Goal: Task Accomplishment & Management: Manage account settings

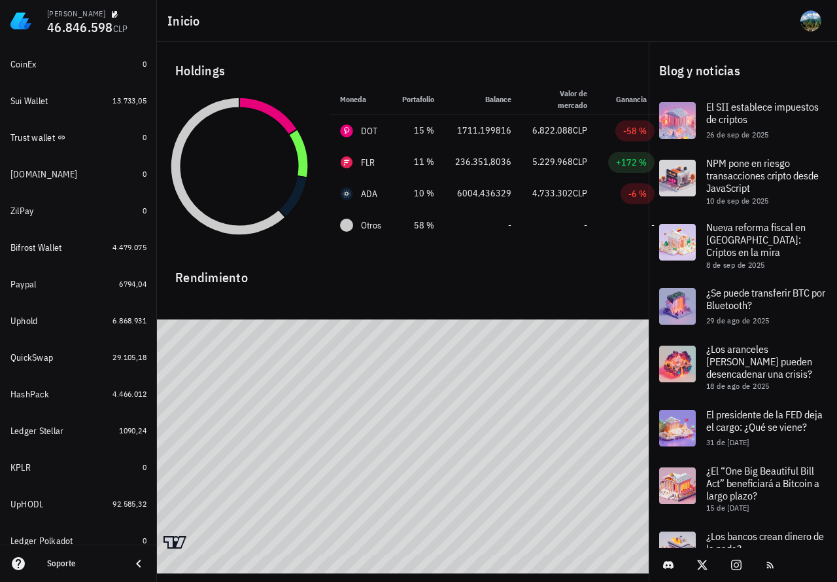
scroll to position [99, 0]
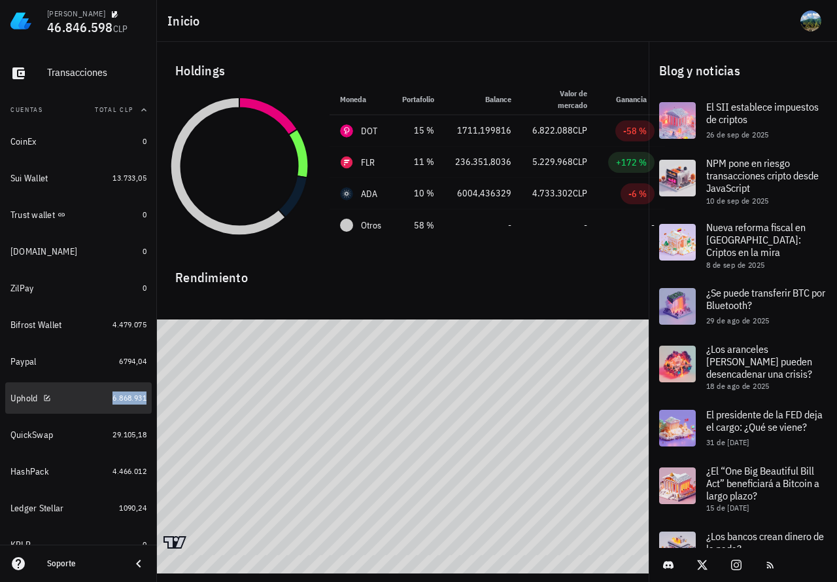
click at [113, 397] on span "6.868.931" at bounding box center [130, 397] width 34 height 10
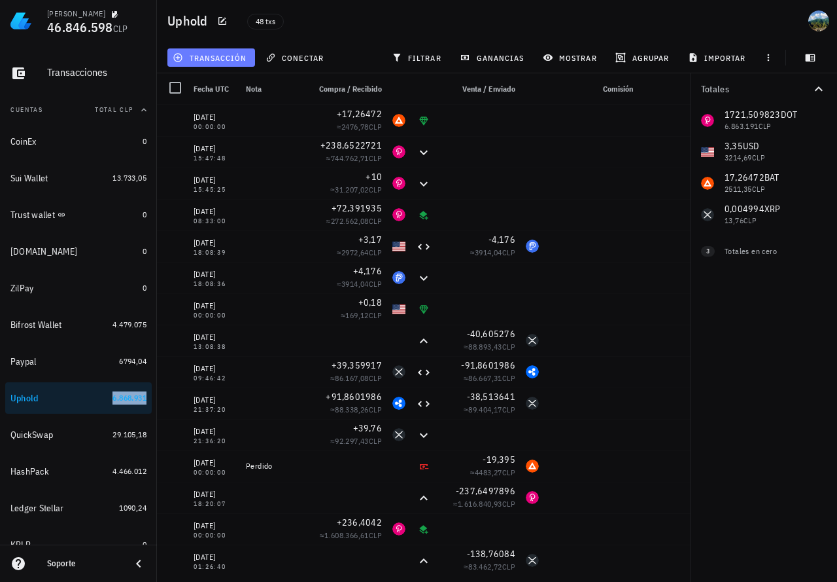
click at [215, 60] on span "transacción" at bounding box center [210, 57] width 71 height 10
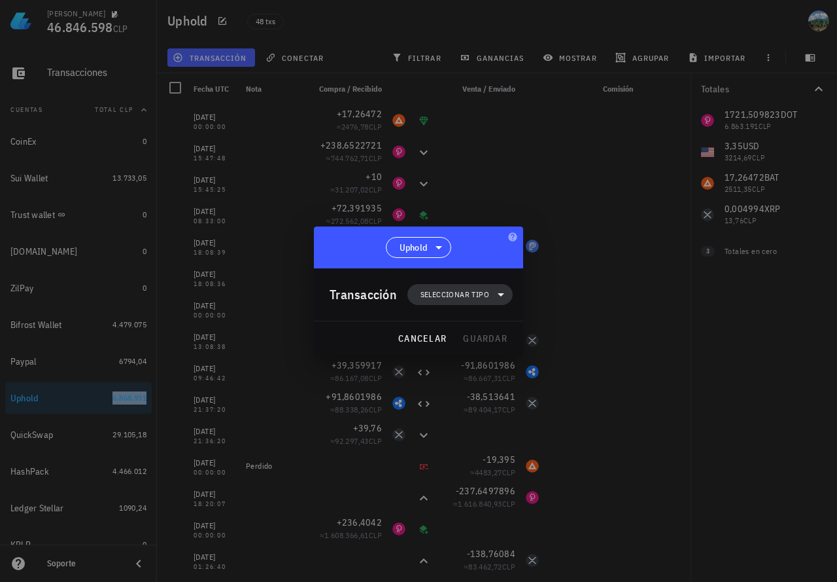
click at [427, 288] on span "Seleccionar tipo" at bounding box center [455, 294] width 69 height 13
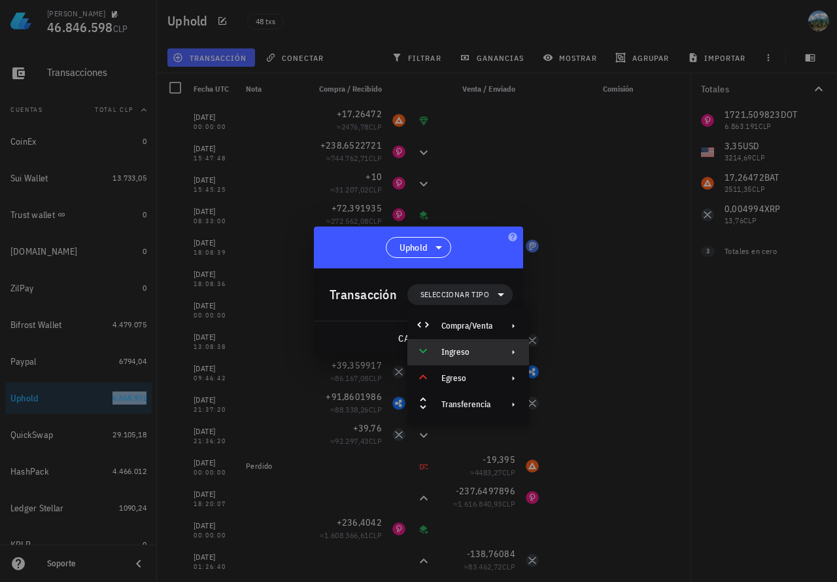
click at [466, 357] on div "Ingreso" at bounding box center [469, 352] width 122 height 26
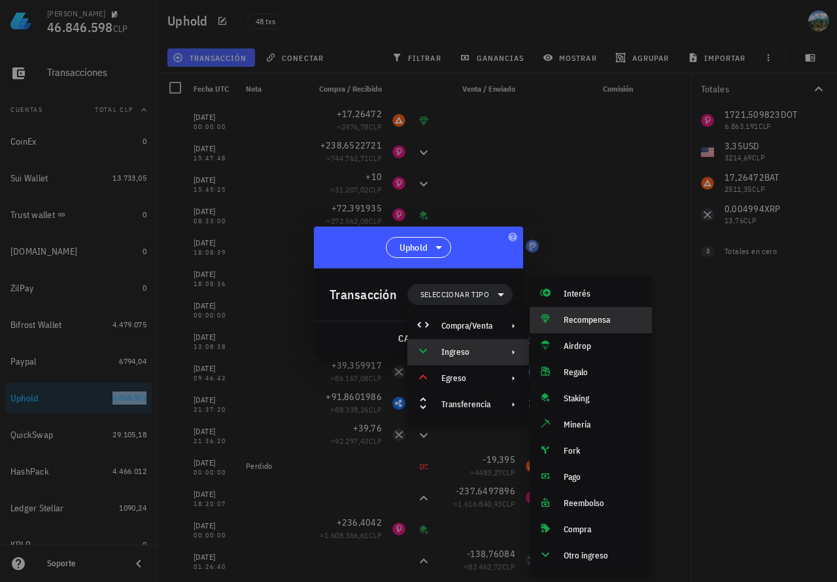
click at [580, 319] on div "Recompensa" at bounding box center [603, 320] width 78 height 10
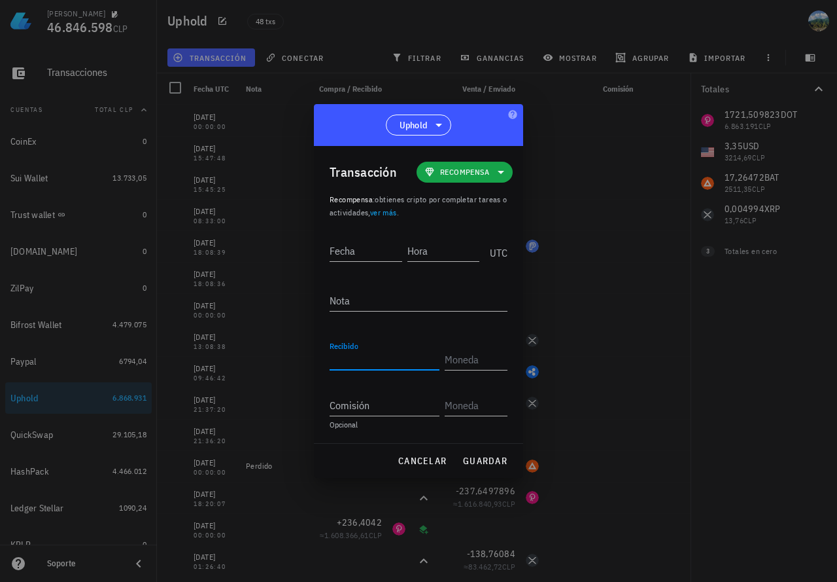
paste input "2,62275"
type input "2,62275"
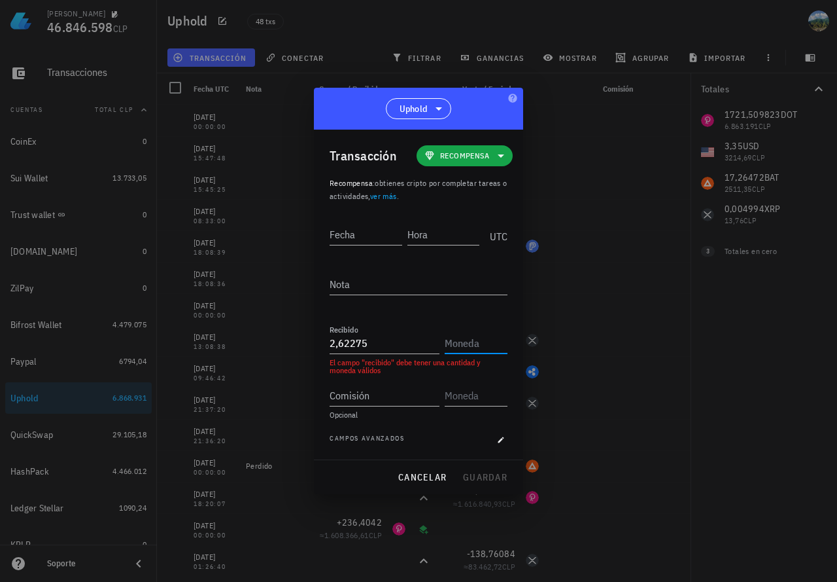
click at [465, 345] on input "text" at bounding box center [475, 342] width 60 height 21
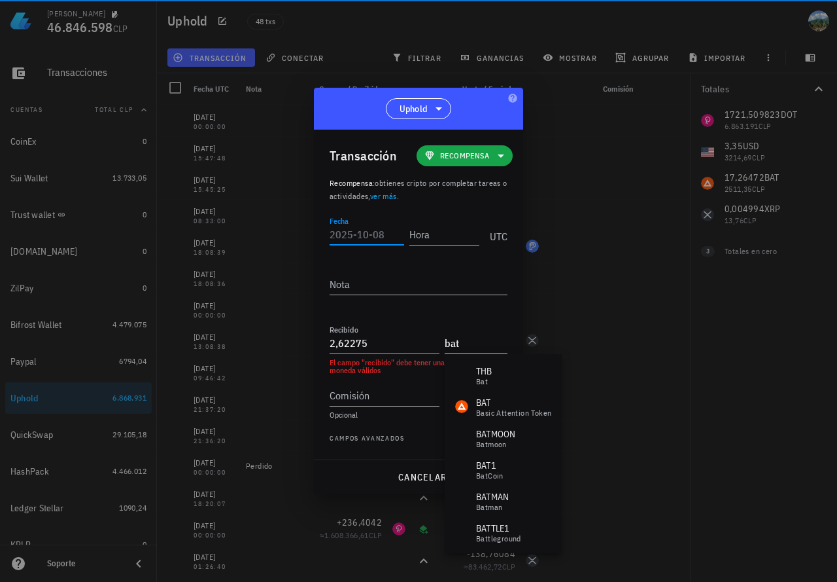
click at [375, 234] on input "Fecha" at bounding box center [367, 234] width 75 height 21
type input "BAT"
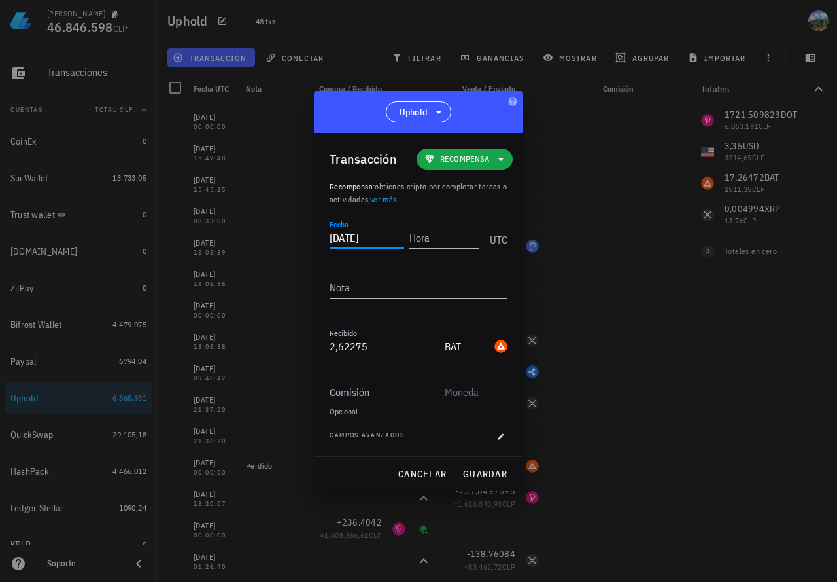
type input "[DATE]"
type input "00:00:00"
click at [385, 237] on input "[DATE]" at bounding box center [365, 237] width 70 height 21
type input "[DATE]"
click at [479, 474] on span "guardar" at bounding box center [484, 474] width 45 height 12
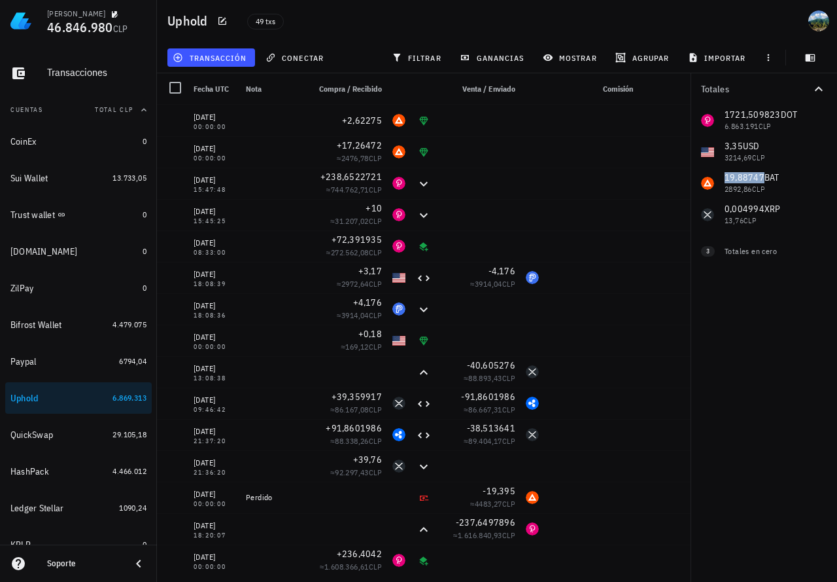
drag, startPoint x: 761, startPoint y: 175, endPoint x: 726, endPoint y: 175, distance: 35.3
click at [725, 175] on div "1721,509823 DOT 6.863.191 CLP 3,35 USD 3214,69 CLP 19,88747 BAT 2892,86 CLP 0,0…" at bounding box center [764, 168] width 147 height 126
copy span "19,88747"
click at [249, 63] on button "transacción" at bounding box center [211, 57] width 88 height 18
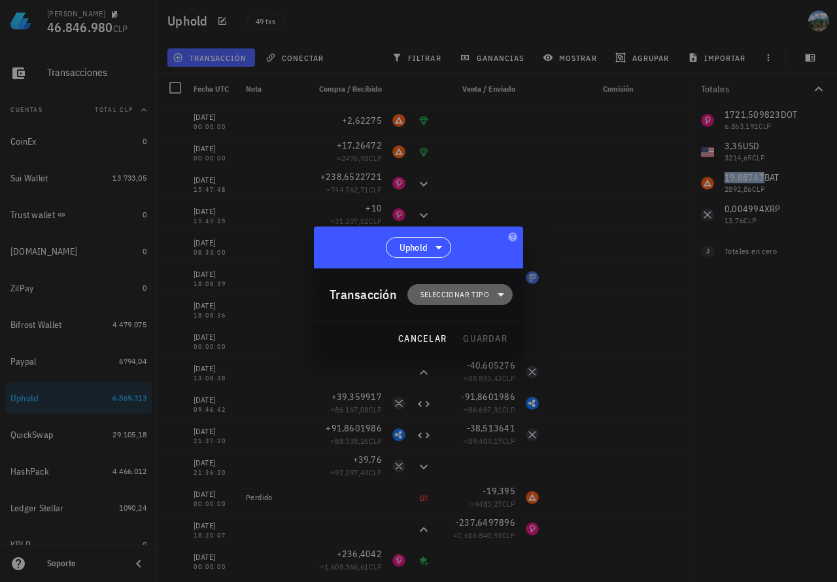
click at [453, 294] on span "Seleccionar tipo" at bounding box center [455, 294] width 69 height 13
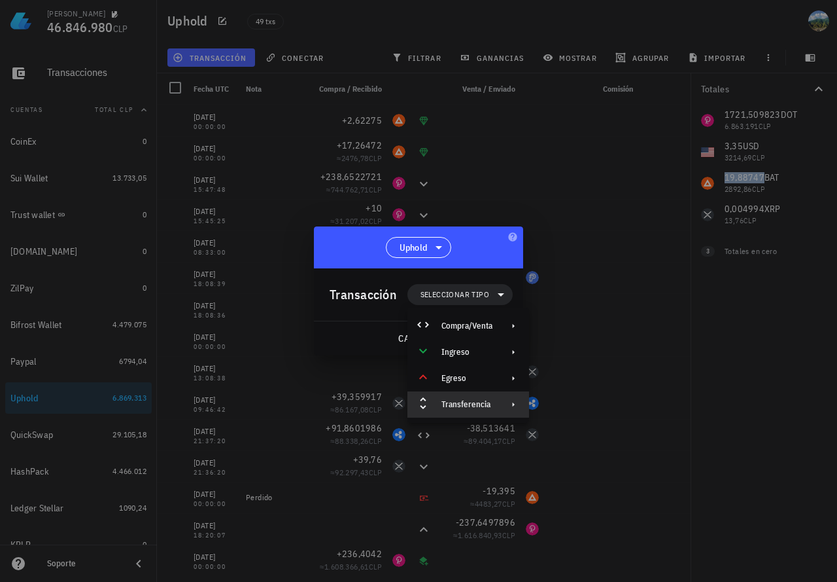
click at [482, 400] on div "Transferencia" at bounding box center [467, 404] width 51 height 10
click at [473, 324] on div "Compra/Venta" at bounding box center [467, 326] width 51 height 10
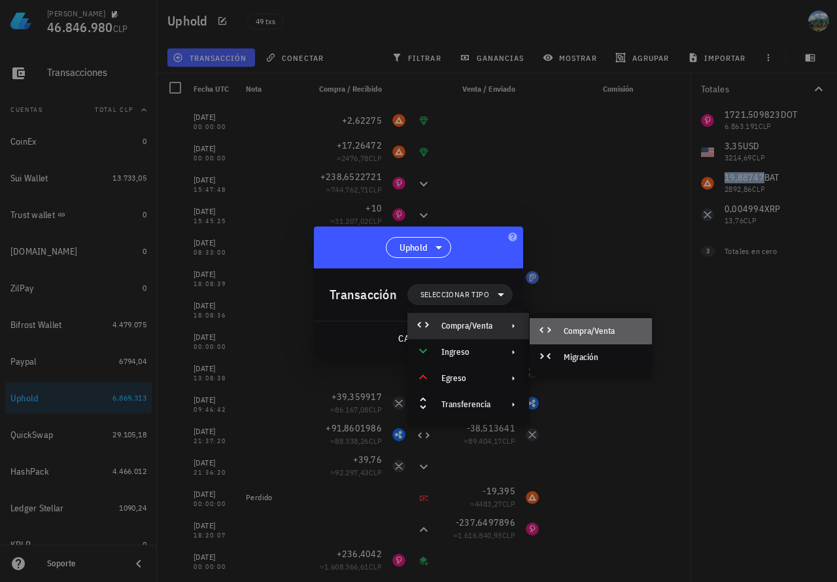
click at [582, 326] on div "Compra/Venta" at bounding box center [603, 331] width 78 height 10
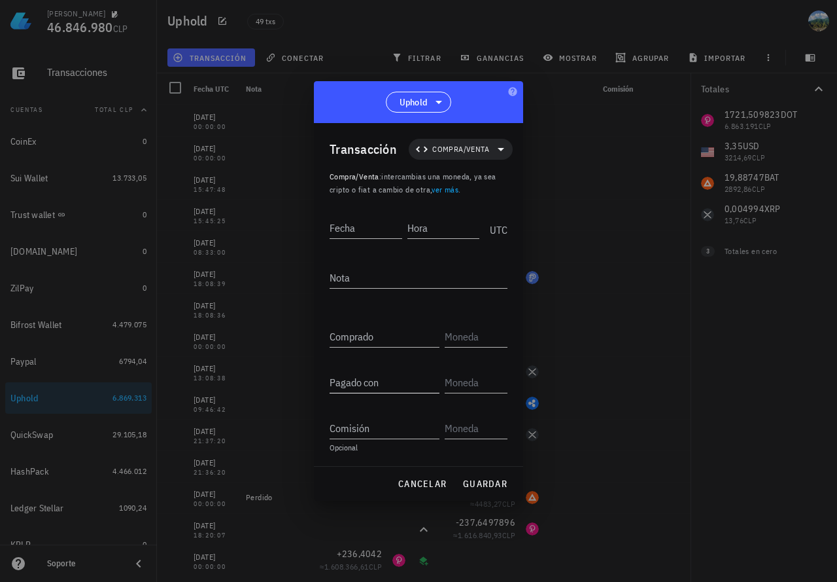
click at [351, 383] on input "Pagado con" at bounding box center [385, 382] width 110 height 21
paste input "19,17498"
type input "19,17498"
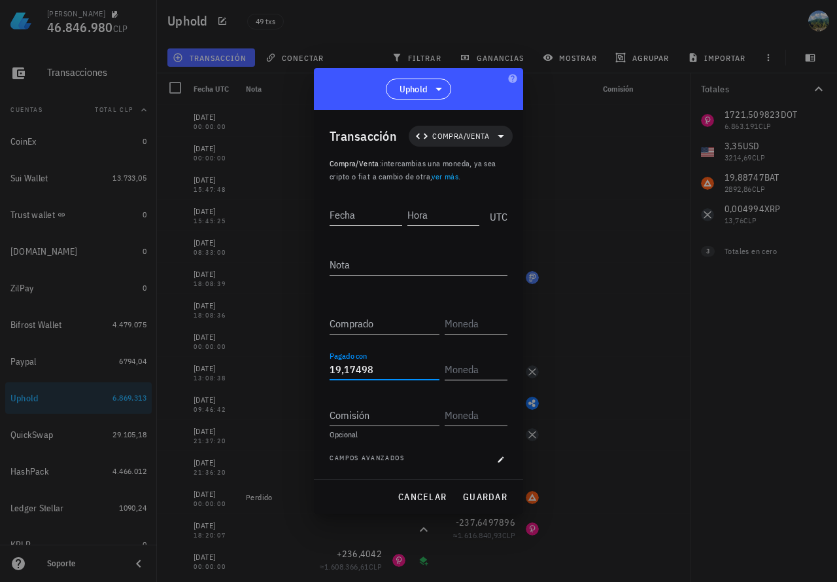
click at [486, 372] on input "text" at bounding box center [475, 368] width 60 height 21
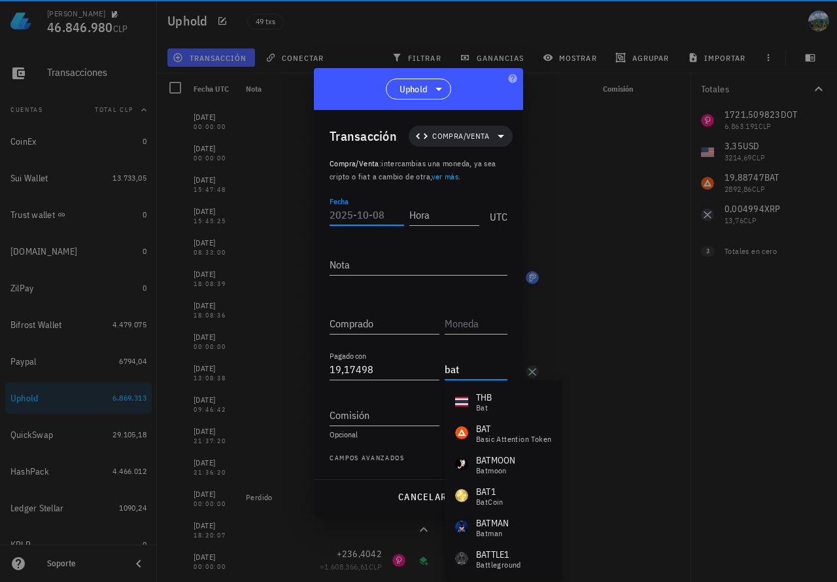
click at [368, 218] on input "Fecha" at bounding box center [367, 214] width 75 height 21
type input "BAT"
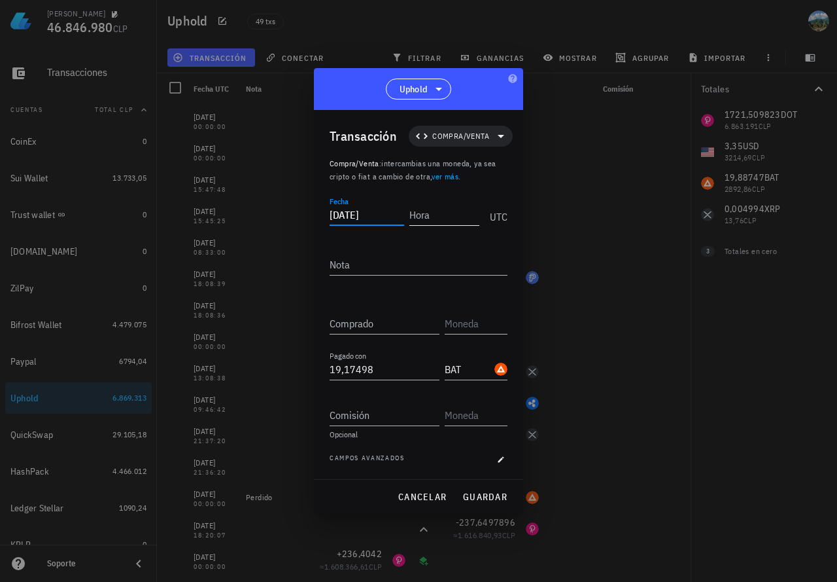
type input "[DATE]"
click at [413, 210] on input "Hora" at bounding box center [444, 214] width 70 height 21
type input "08:05:00"
click at [366, 321] on input "Comprado" at bounding box center [385, 323] width 110 height 21
paste input "2,92"
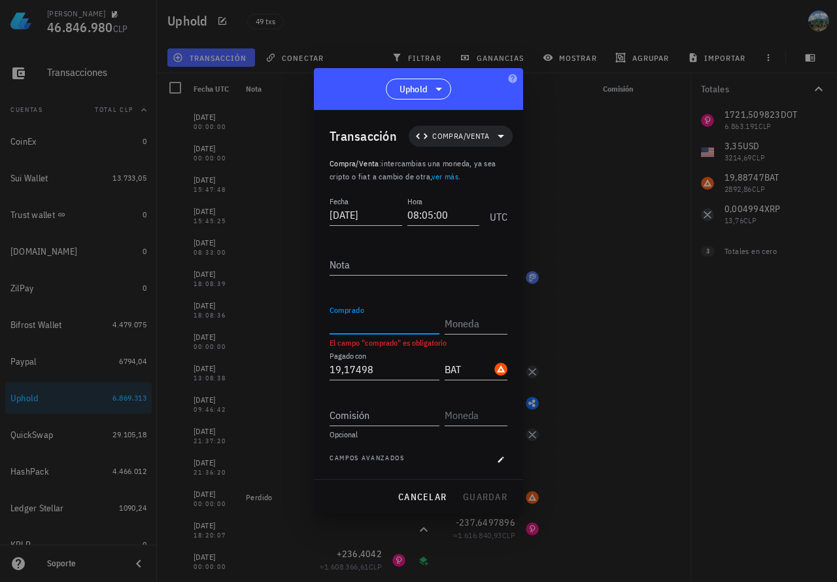
type input "2,92"
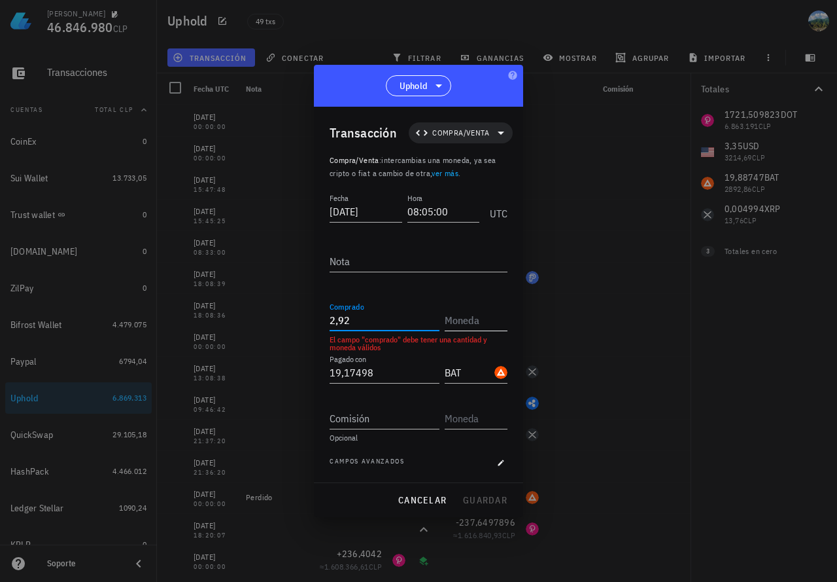
click at [465, 321] on input "text" at bounding box center [475, 319] width 60 height 21
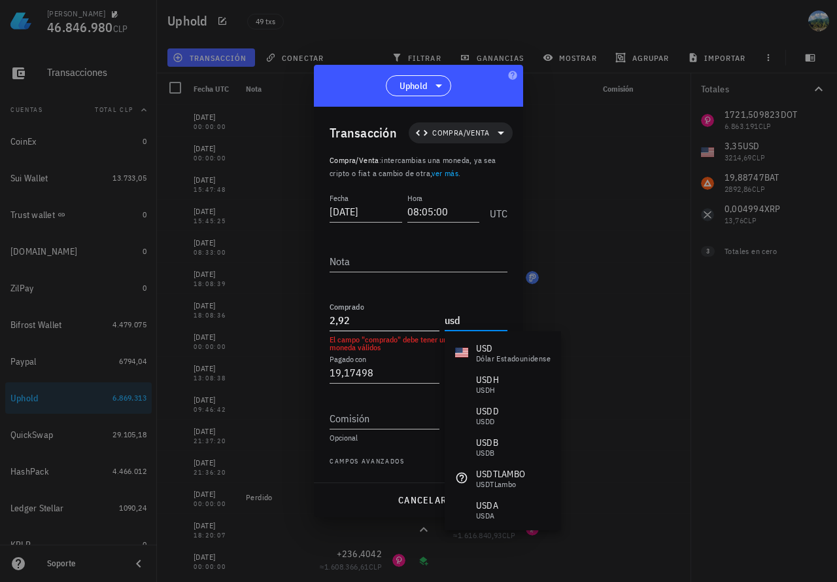
click at [414, 321] on input "2,92" at bounding box center [385, 319] width 110 height 21
type input "USD"
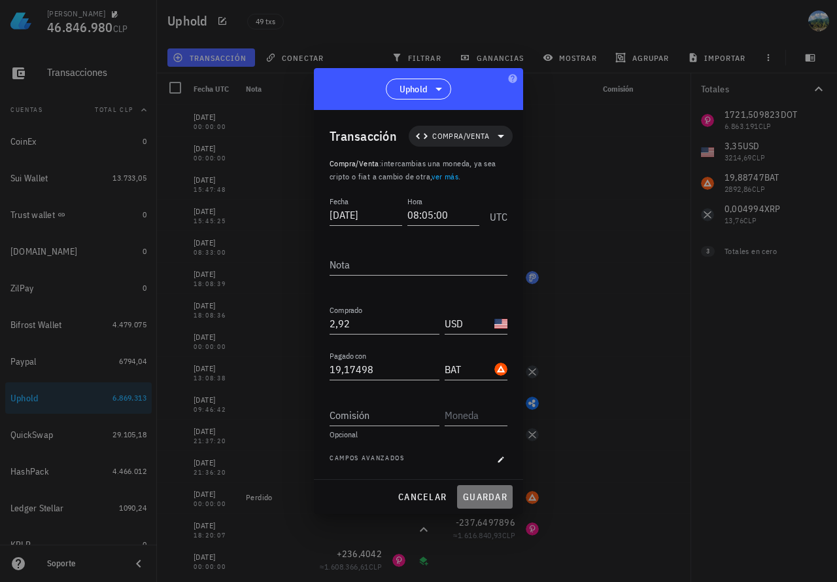
click at [475, 493] on span "guardar" at bounding box center [484, 497] width 45 height 12
